Goal: Ask a question

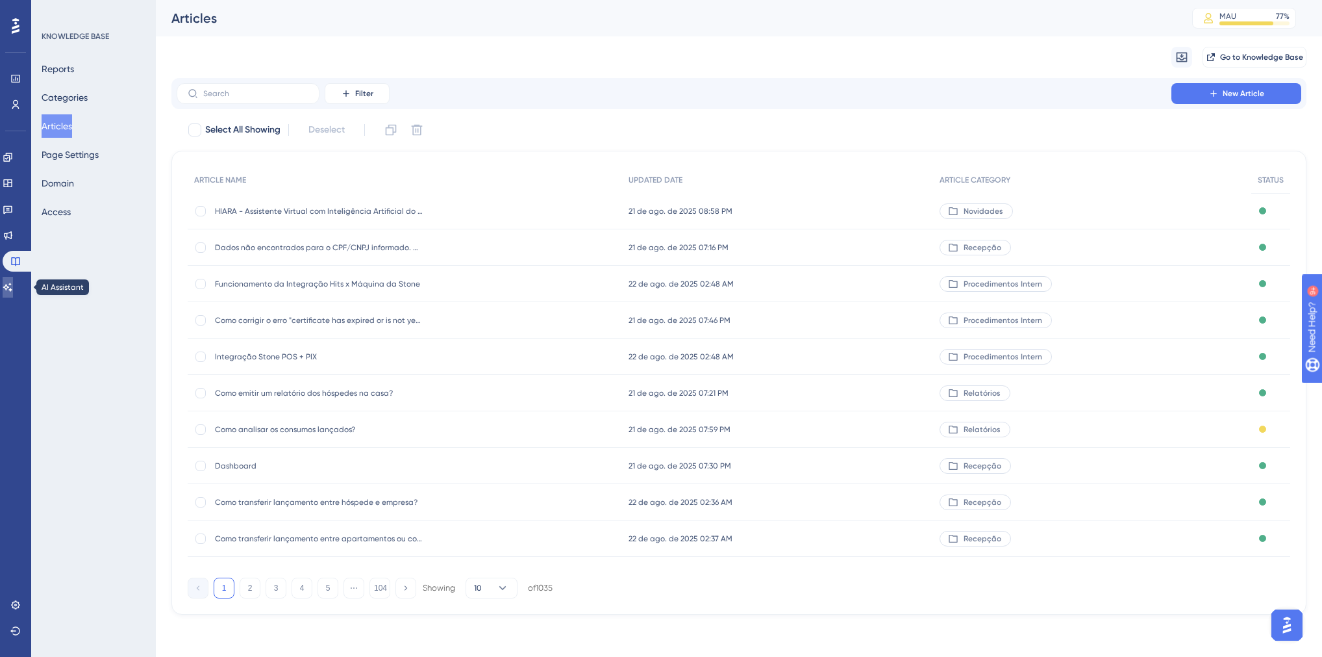
click at [13, 281] on link at bounding box center [8, 287] width 10 height 21
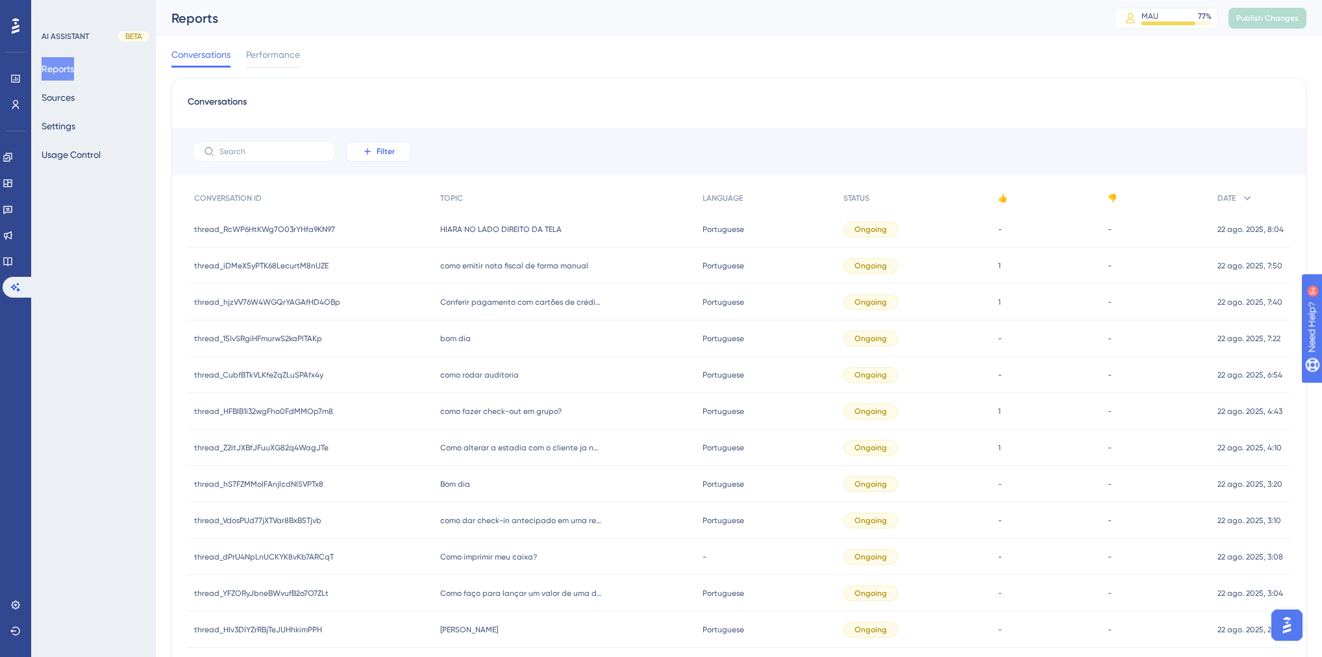
click at [367, 148] on icon at bounding box center [367, 151] width 6 height 6
click at [385, 346] on span "Date Created" at bounding box center [391, 344] width 53 height 16
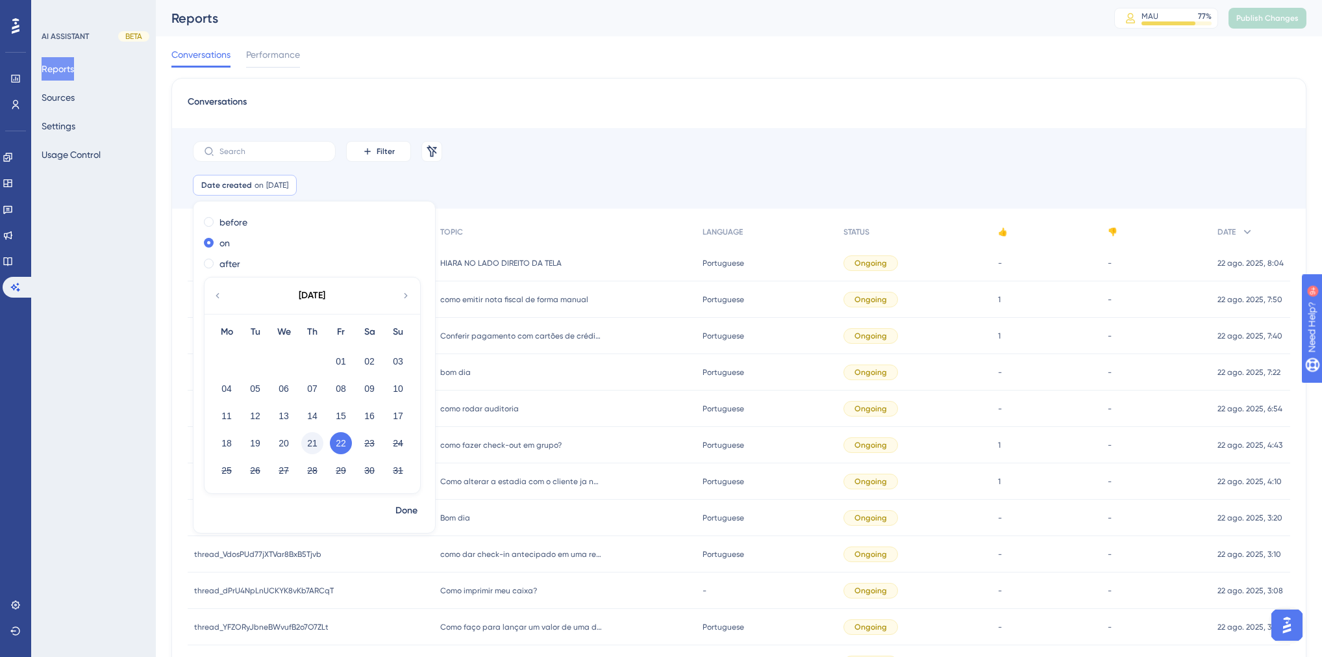
click at [309, 444] on button "21" at bounding box center [312, 443] width 22 height 22
click at [629, 160] on div "Filter Remove Filters" at bounding box center [739, 151] width 1134 height 47
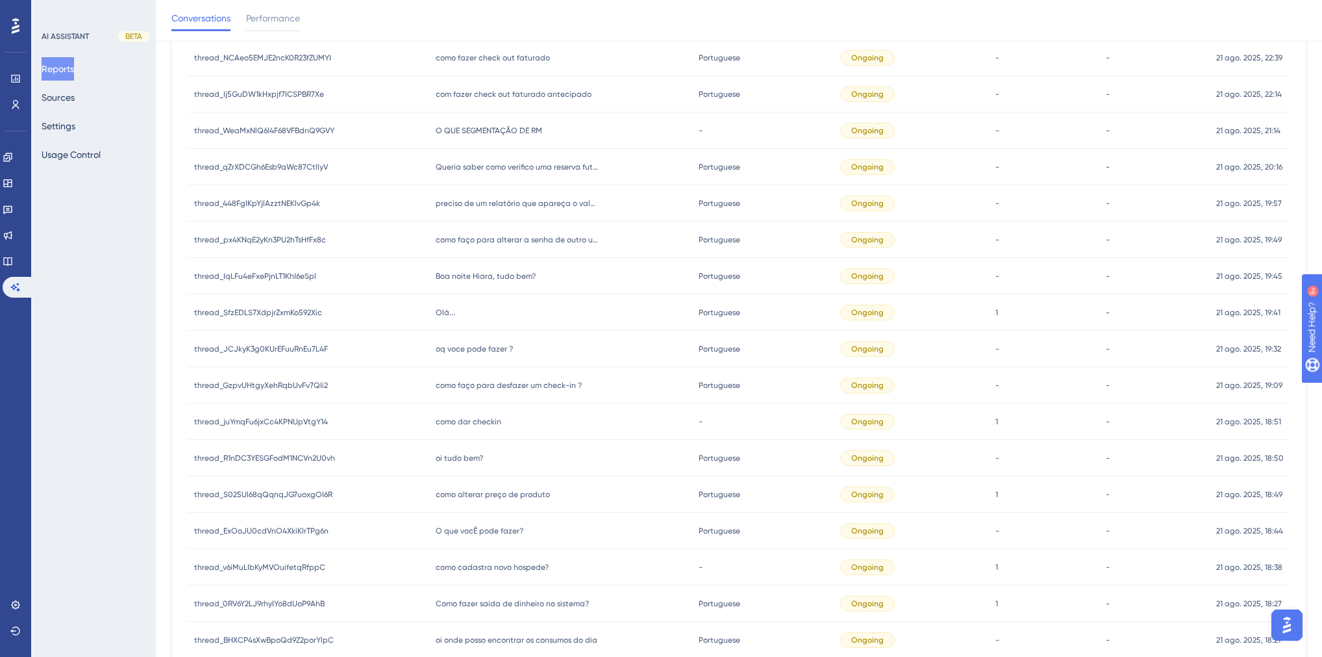
scroll to position [414, 0]
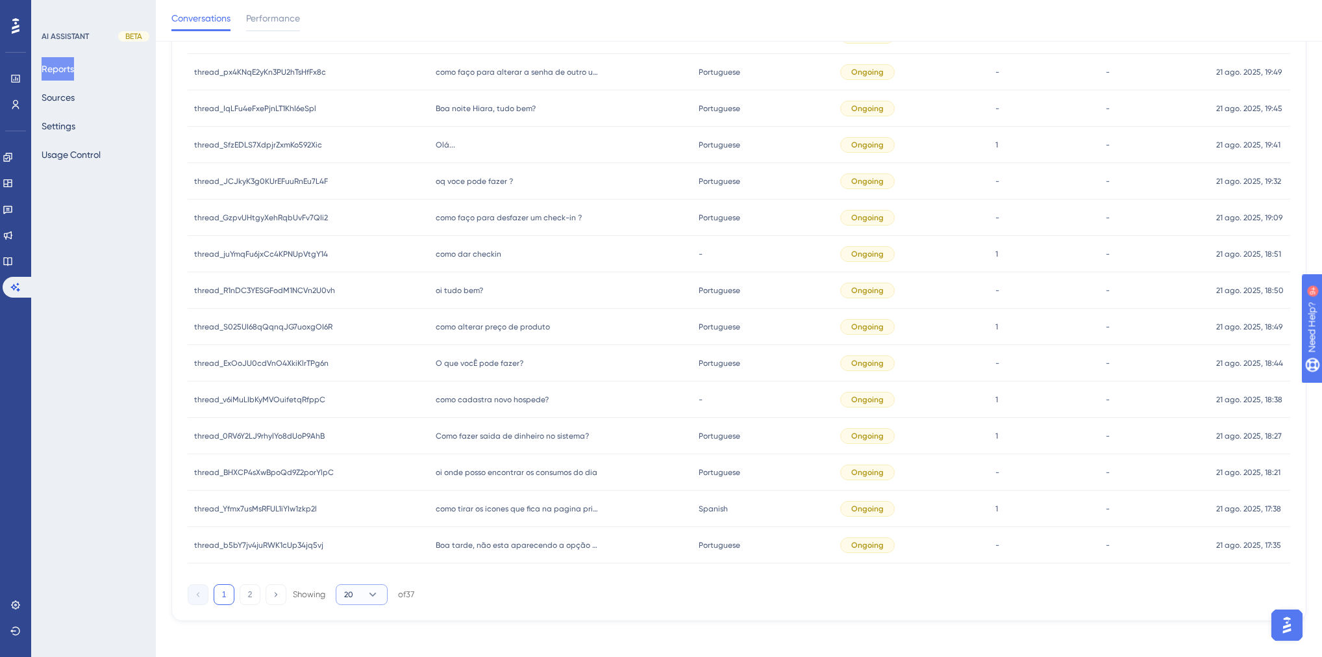
click at [353, 589] on span "20" at bounding box center [348, 594] width 9 height 10
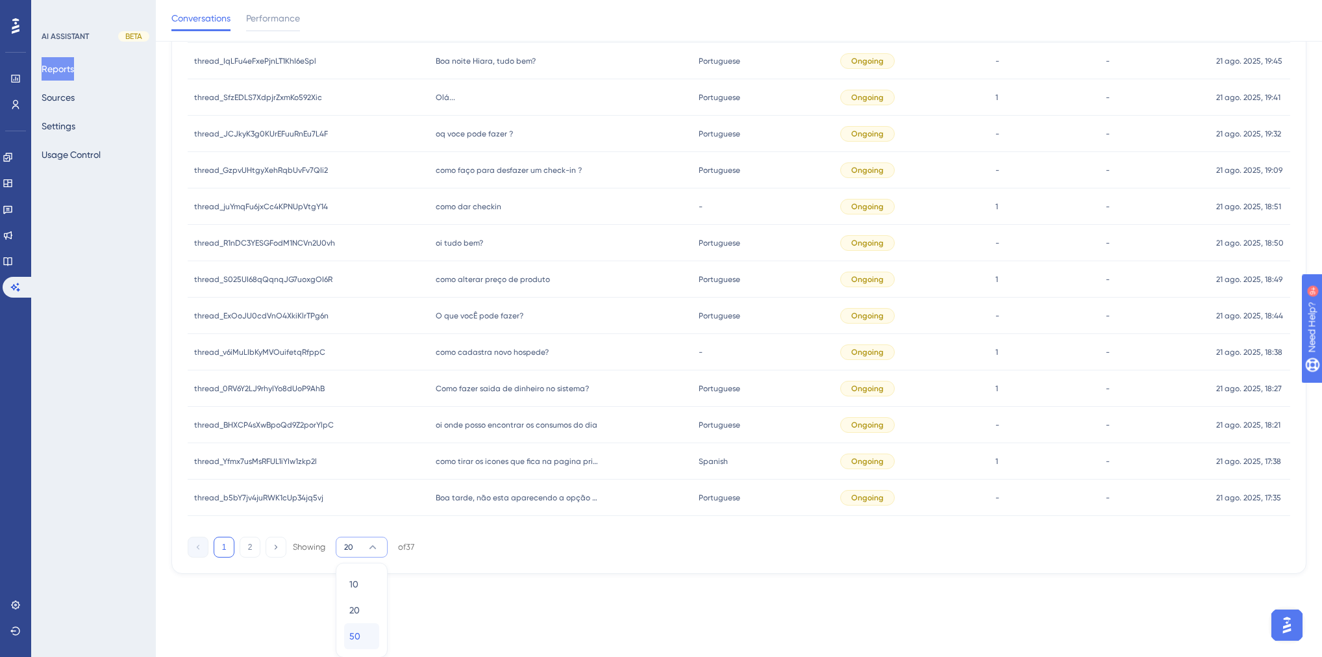
click at [356, 634] on span "50" at bounding box center [354, 636] width 11 height 16
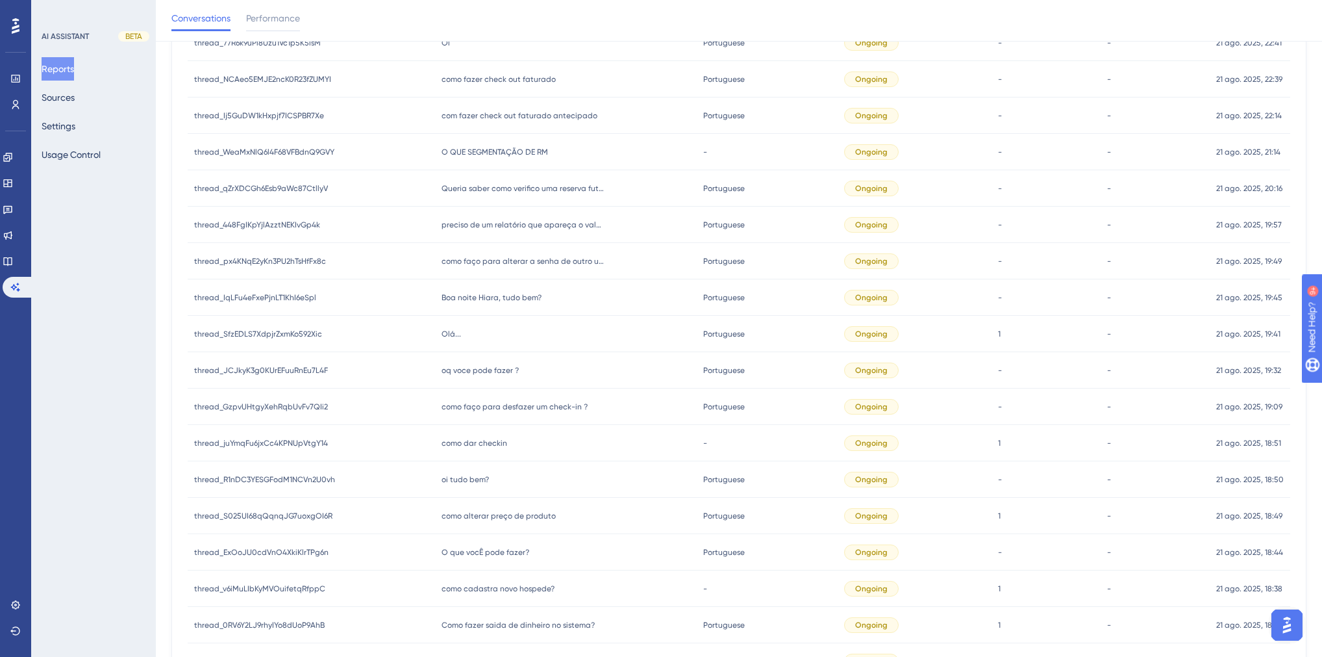
scroll to position [364, 0]
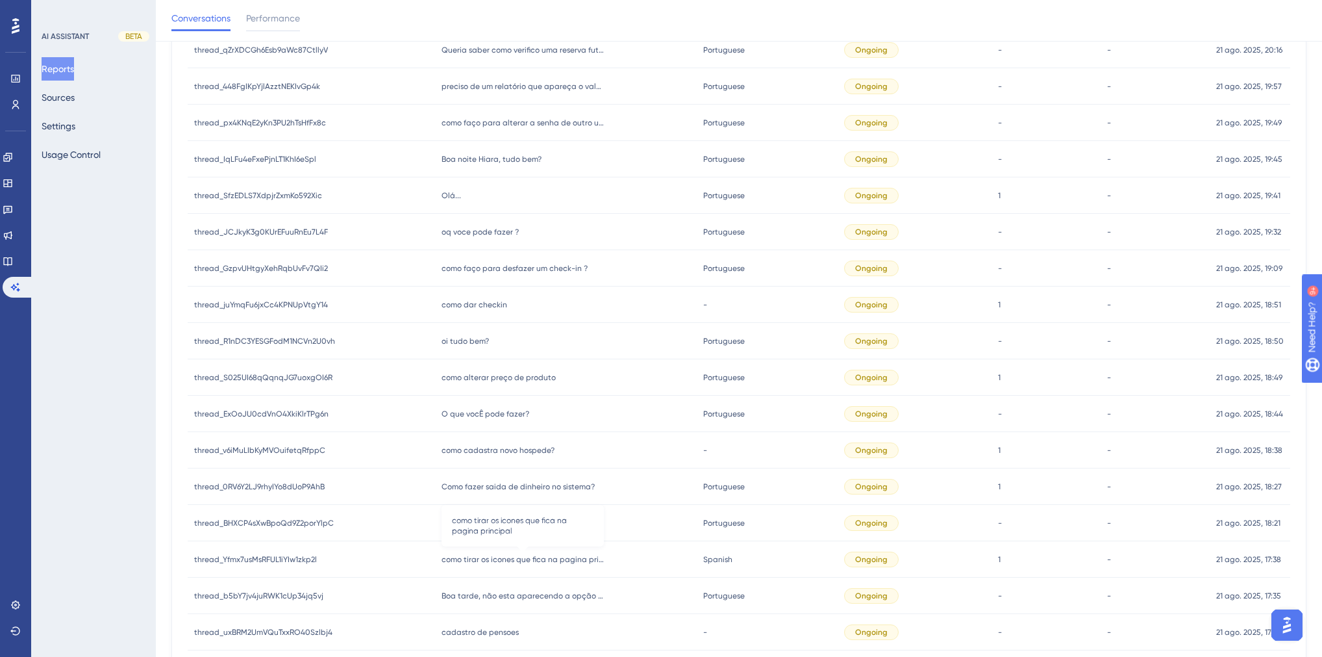
click at [570, 556] on span "como tirar os icones que fica na pagina principal" at bounding box center [523, 559] width 162 height 10
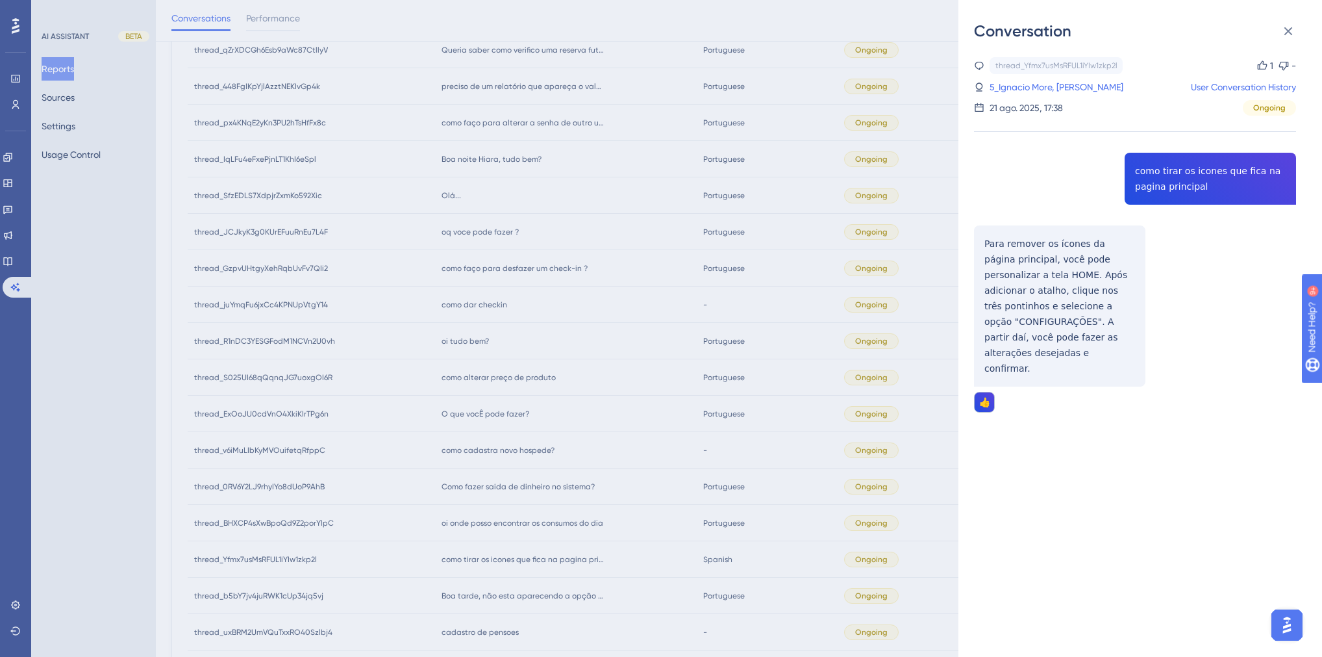
click at [625, 523] on div "Conversation thread_Yfmx7usMsRFUL1iYIw1zkp2l Copy 1 - 5_Ignacio More, [PERSON_N…" at bounding box center [661, 328] width 1322 height 657
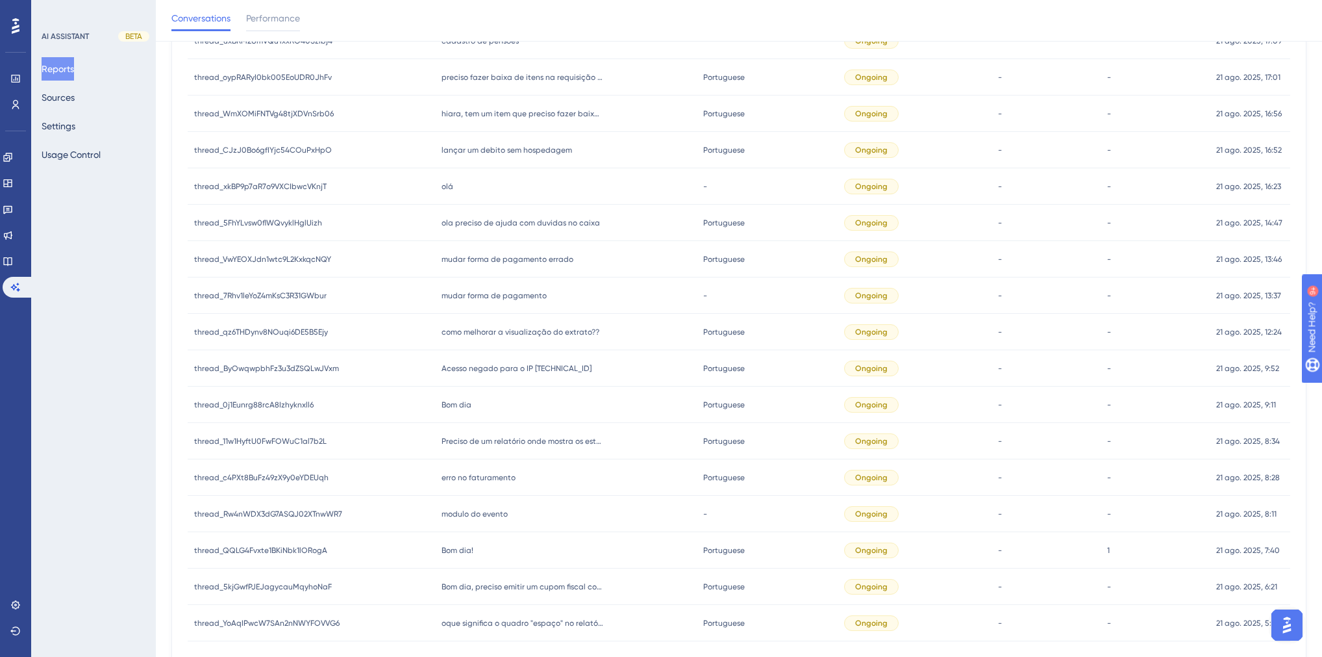
scroll to position [1012, 0]
